Goal: Information Seeking & Learning: Understand process/instructions

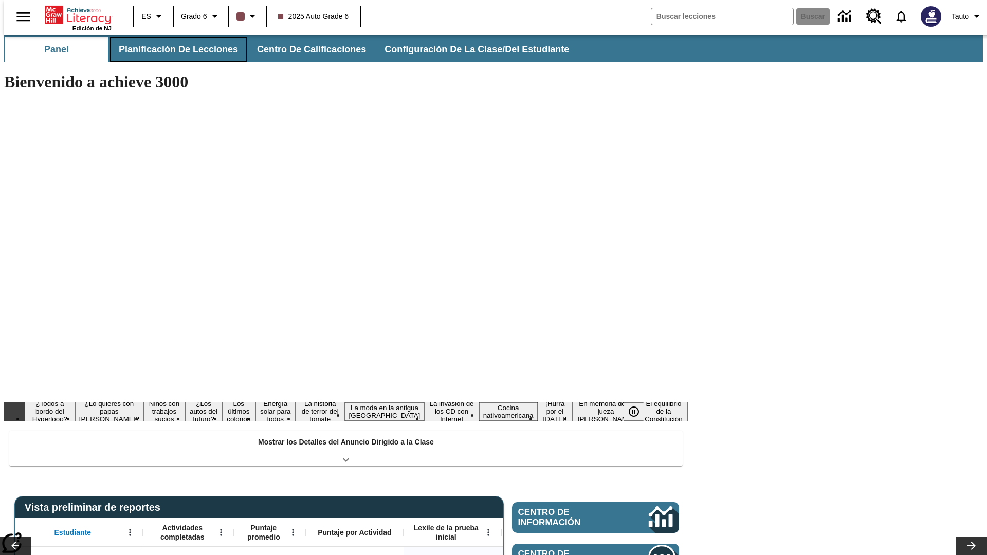
click at [172, 49] on button "Planificación de lecciones" at bounding box center [178, 49] width 137 height 25
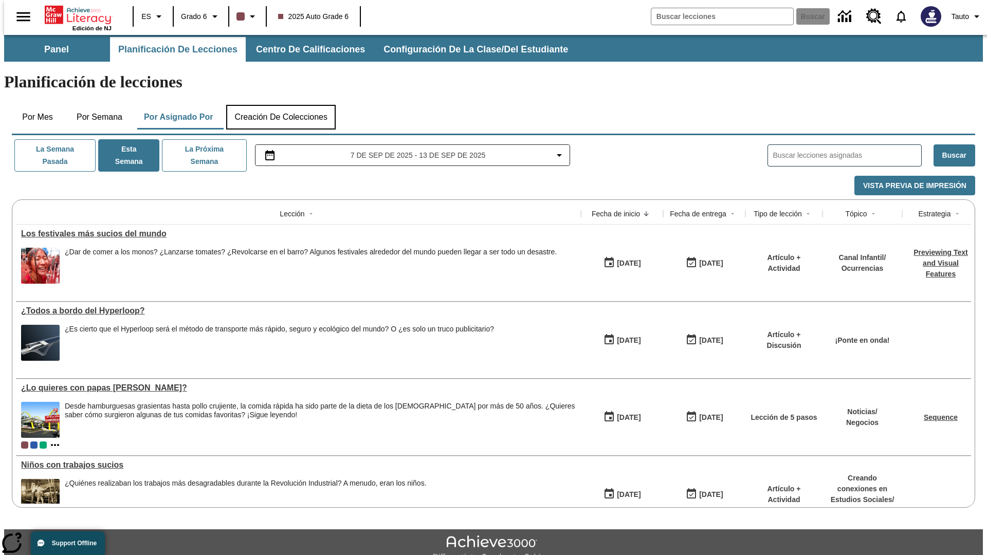
click at [281, 105] on button "Creación de colecciones" at bounding box center [280, 117] width 109 height 25
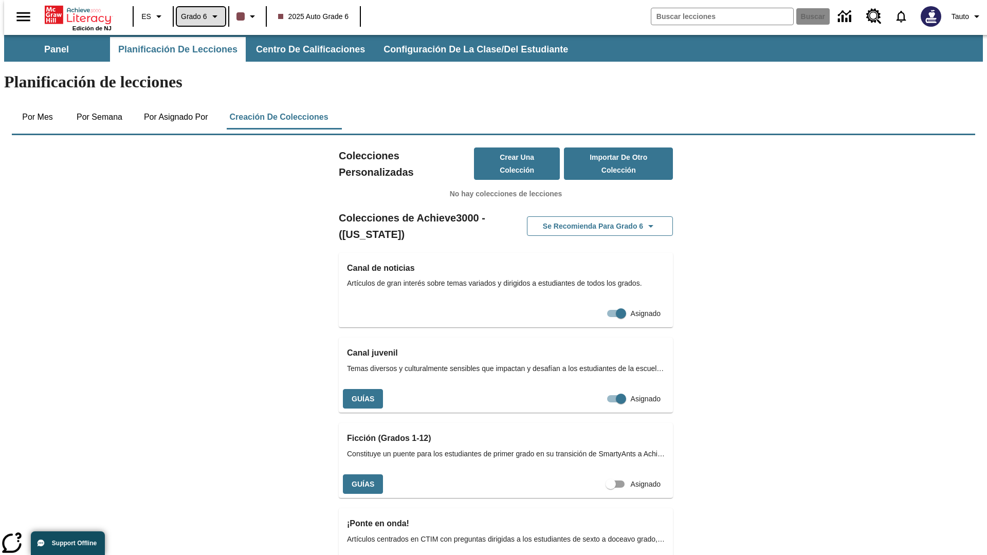
click at [197, 16] on span "Grado 6" at bounding box center [194, 16] width 26 height 11
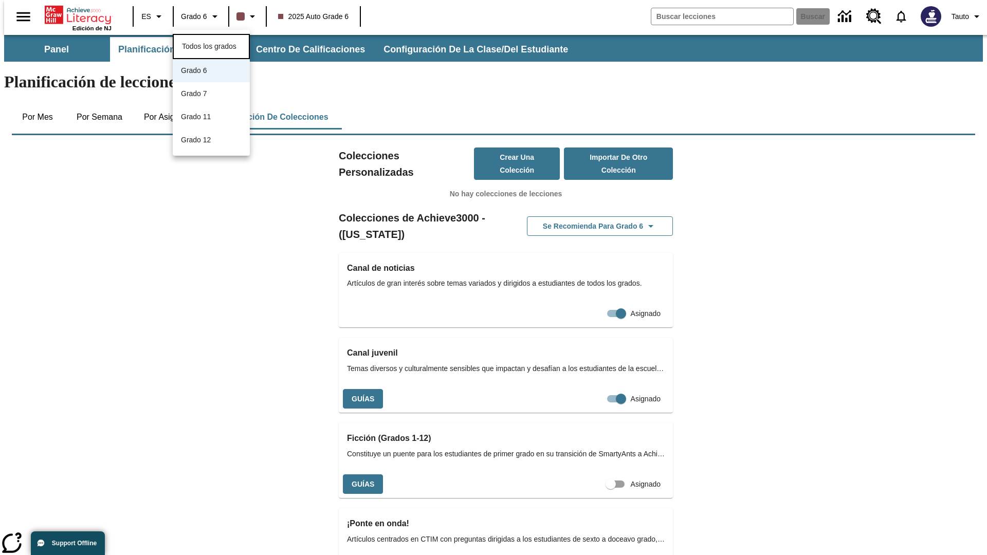
click at [211, 45] on span "Todos los grados" at bounding box center [209, 46] width 54 height 8
